Goal: Find specific page/section: Find specific page/section

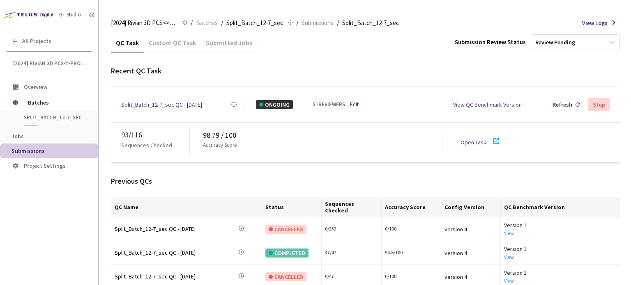
click at [493, 138] on icon at bounding box center [496, 141] width 10 height 10
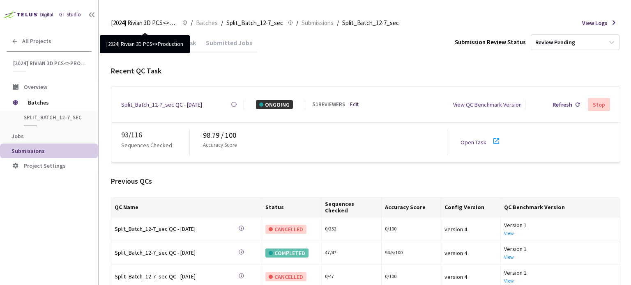
click at [331, 6] on main "[2024] Rivian 3D PCS<>Production [2024] Rivian 3D PCS<>Production / Batches / S…" at bounding box center [365, 142] width 532 height 285
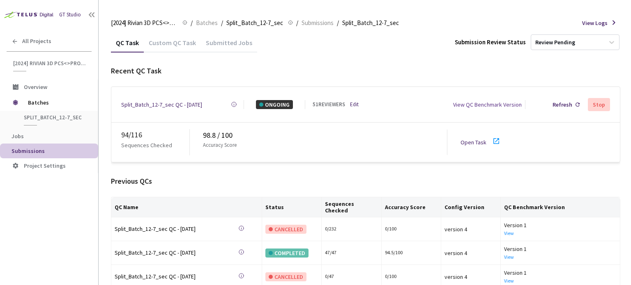
click at [495, 139] on icon at bounding box center [496, 141] width 10 height 10
